Goal: Task Accomplishment & Management: Use online tool/utility

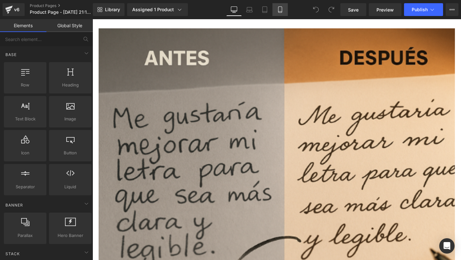
click at [279, 8] on icon at bounding box center [280, 9] width 6 height 6
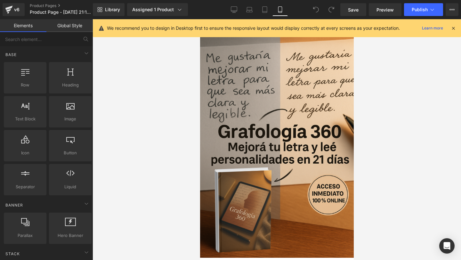
click at [453, 25] on icon at bounding box center [453, 28] width 6 height 6
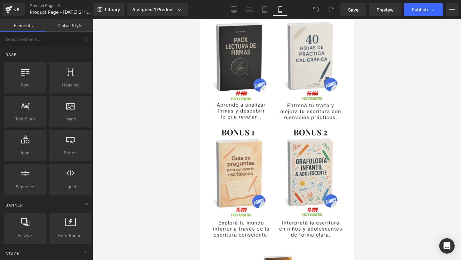
scroll to position [671, 0]
